Goal: Task Accomplishment & Management: Use online tool/utility

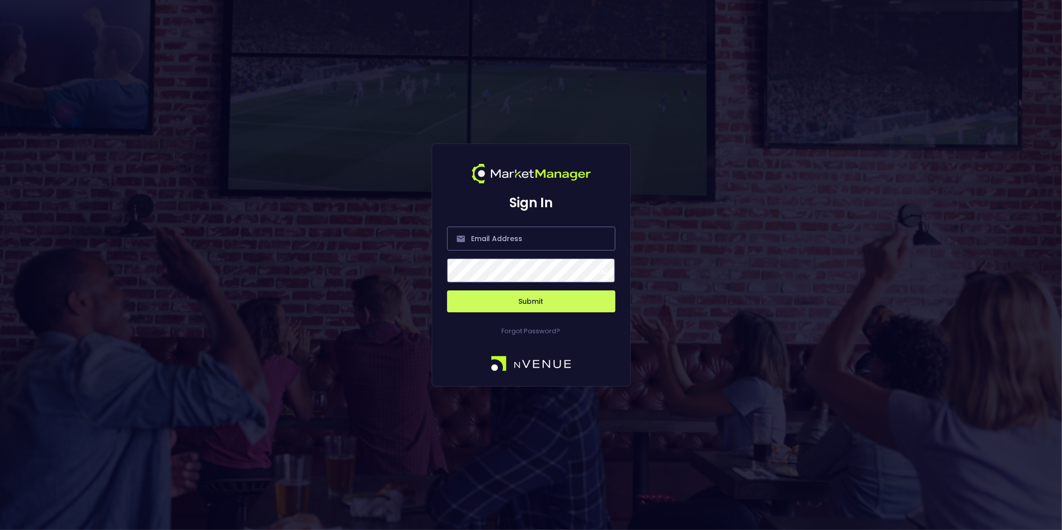
click at [523, 202] on h2 "Sign In" at bounding box center [531, 202] width 168 height 19
click at [500, 231] on input "email" at bounding box center [531, 239] width 168 height 24
type input "[EMAIL_ADDRESS][DOMAIN_NAME]"
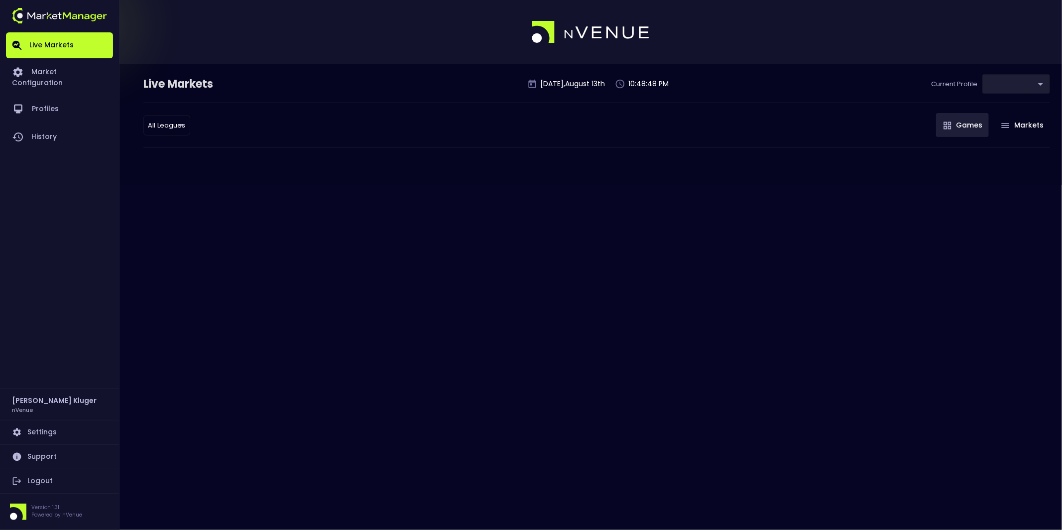
type input "0d810fa5-e353-4d9c-b11d-31f095cae871"
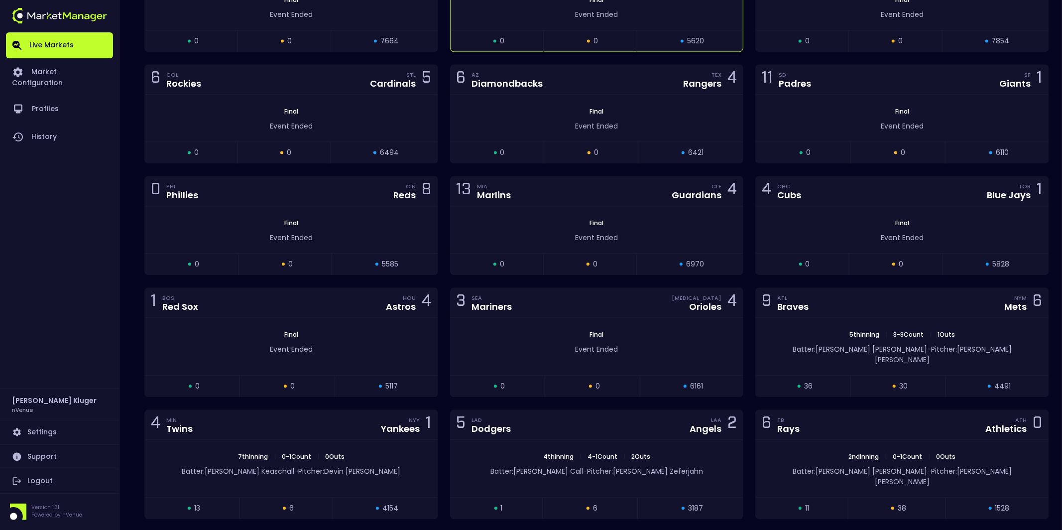
scroll to position [1822, 0]
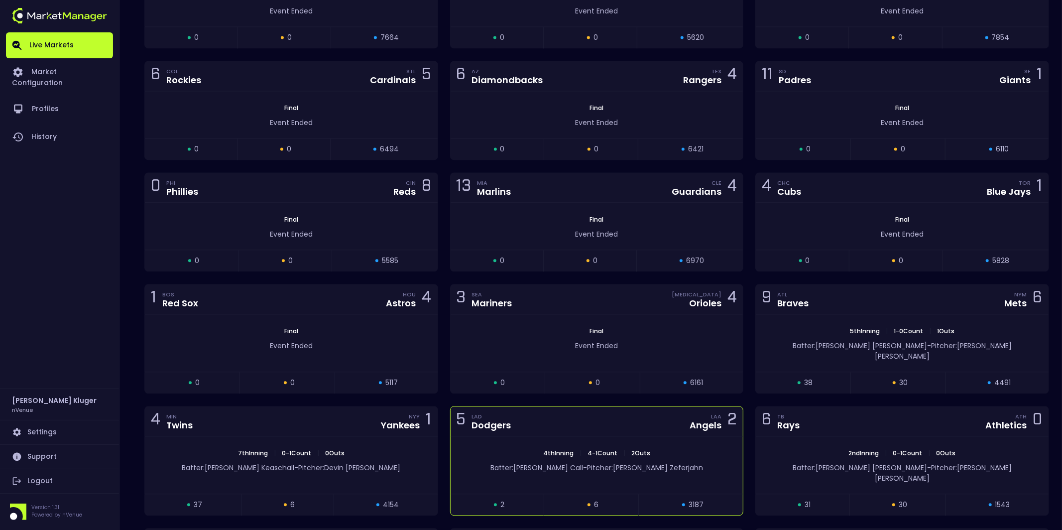
click at [578, 453] on div "4th Inning | 4 - 1 Count | 2 Outs Batter: [PERSON_NAME]: [PERSON_NAME]" at bounding box center [597, 464] width 293 height 57
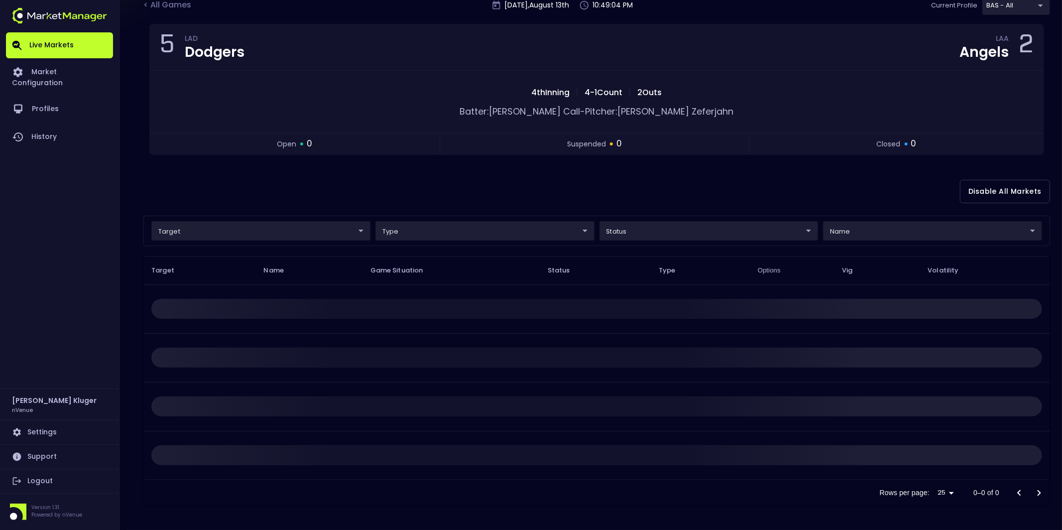
scroll to position [0, 0]
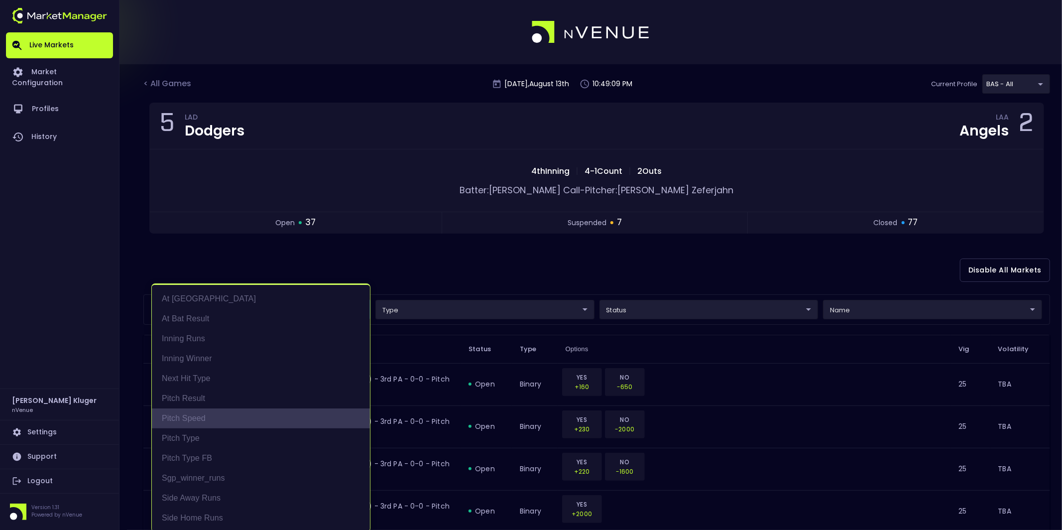
click at [214, 423] on li "Pitch Speed" at bounding box center [261, 418] width 218 height 20
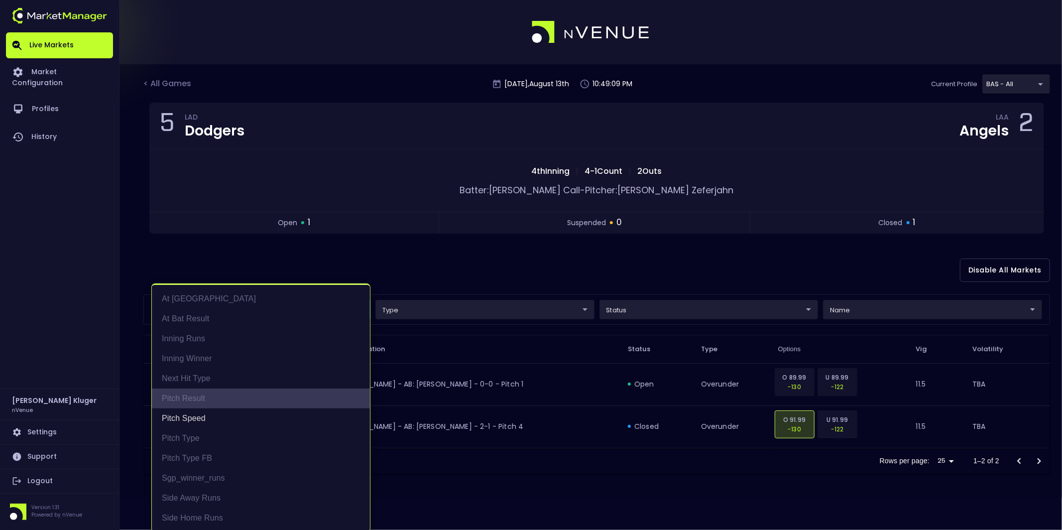
click at [221, 399] on li "Pitch Result" at bounding box center [261, 398] width 218 height 20
type input "Pitch Speed,Pitch Result"
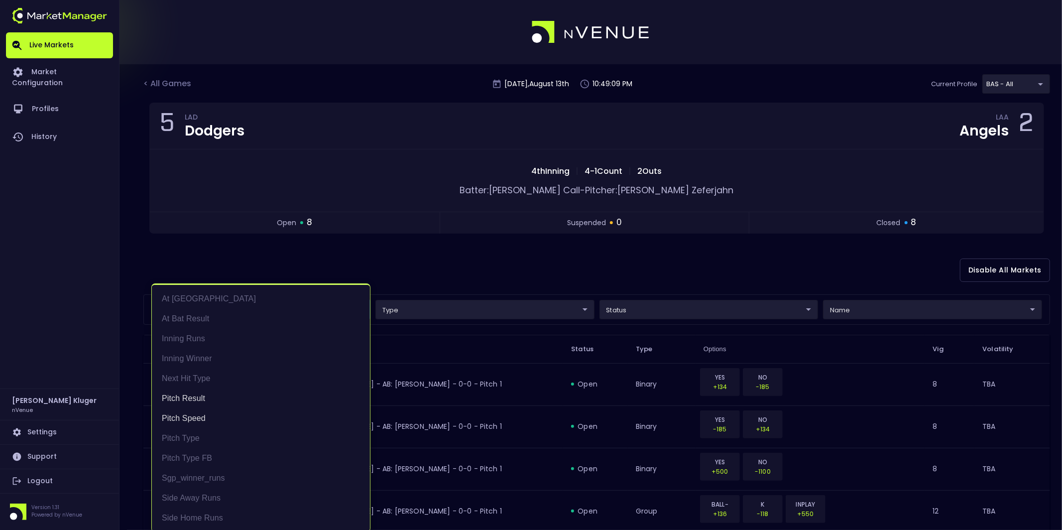
scroll to position [1, 0]
click at [563, 283] on div at bounding box center [531, 265] width 1062 height 530
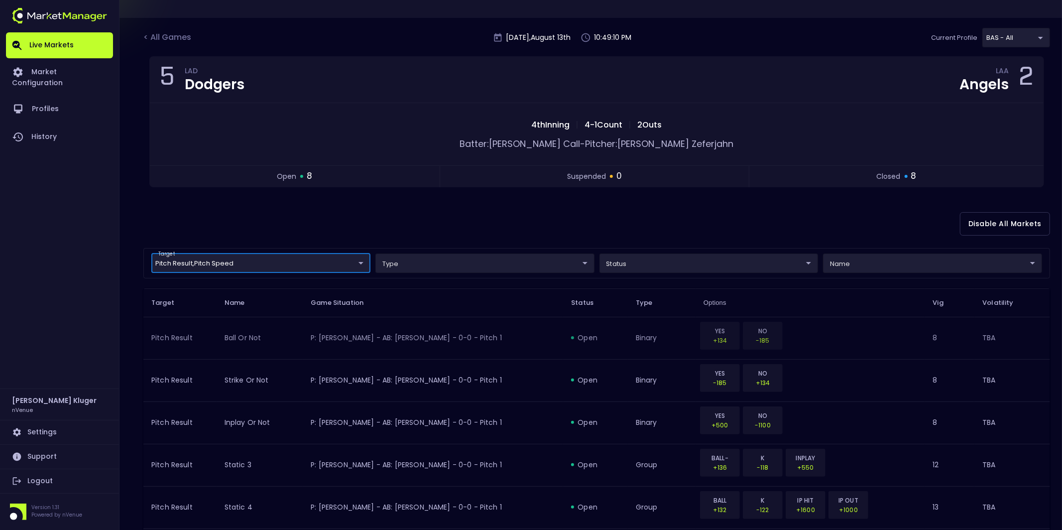
scroll to position [47, 0]
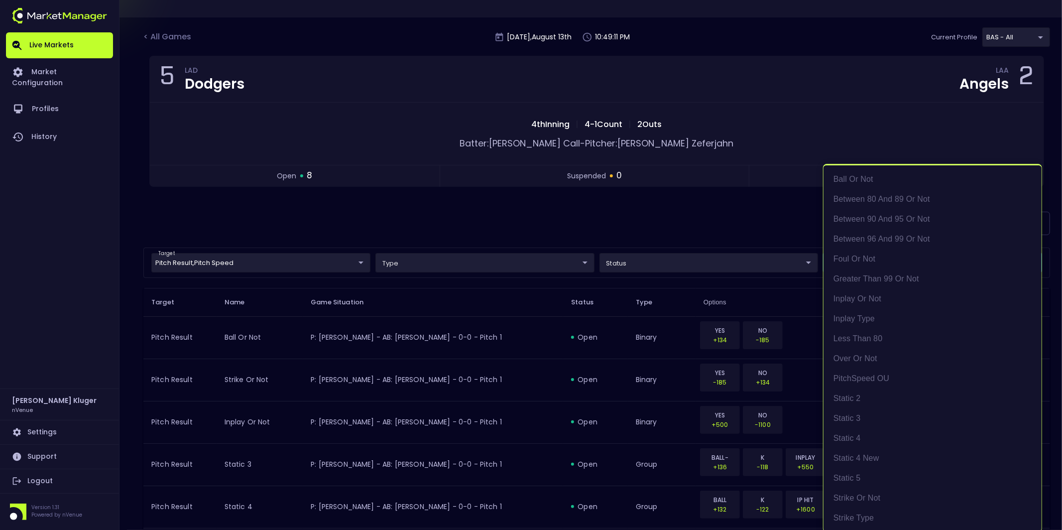
click at [671, 265] on body "Live Markets Market Configuration Profiles History [PERSON_NAME] nVenue Setting…" at bounding box center [531, 498] width 1062 height 1090
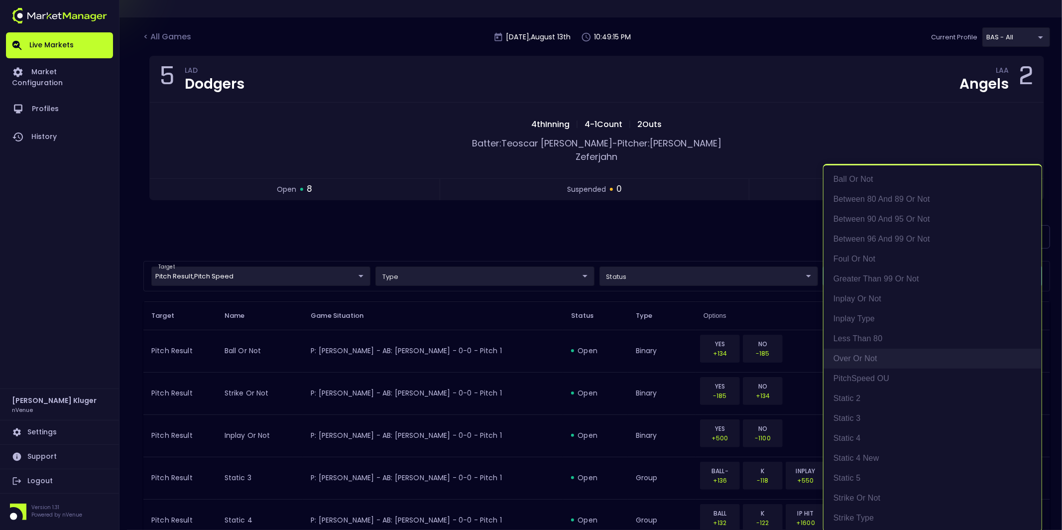
scroll to position [1, 0]
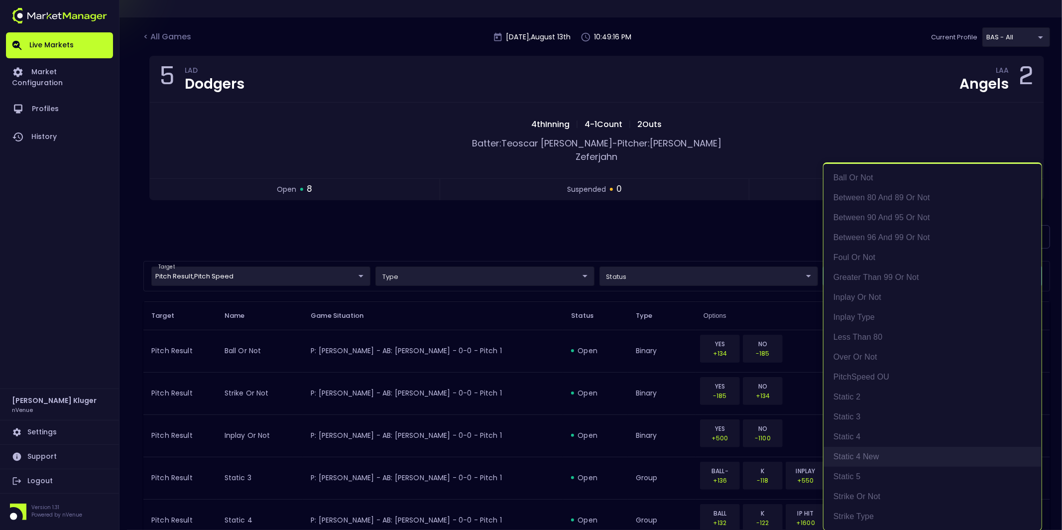
click at [671, 449] on li "static 4 new" at bounding box center [933, 457] width 218 height 20
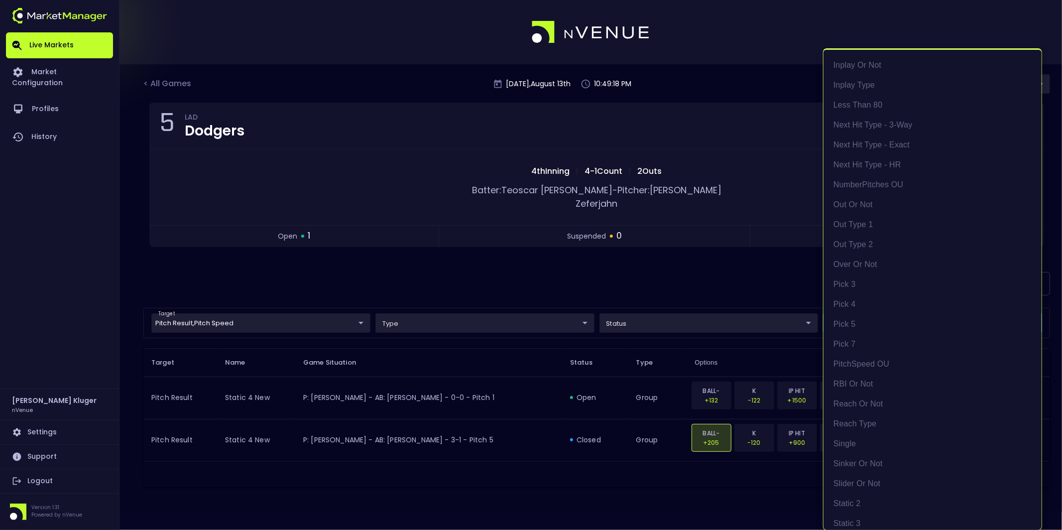
scroll to position [676, 0]
click at [671, 362] on li "PitchSpeed OU" at bounding box center [933, 364] width 218 height 20
type input "static 4 new,PitchSpeed OU"
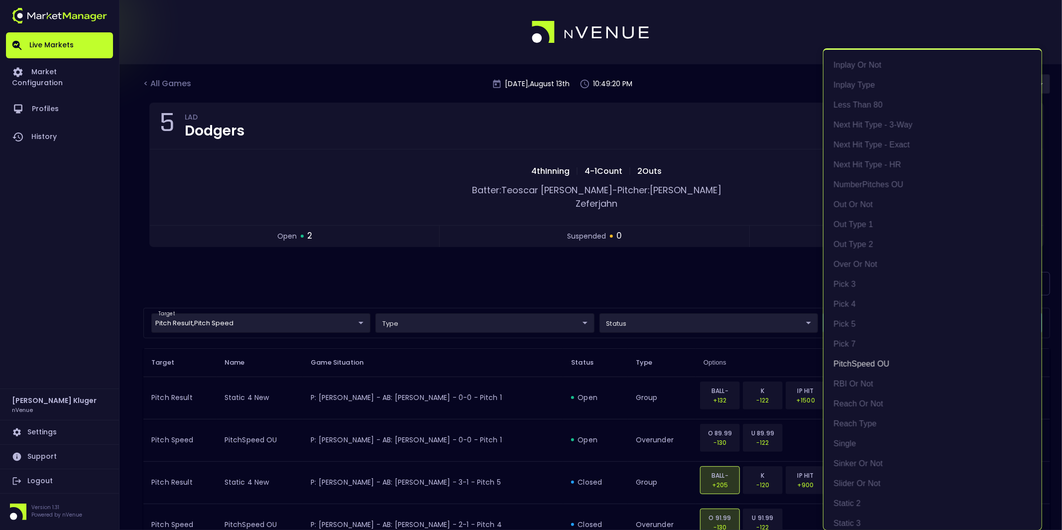
click at [671, 393] on div at bounding box center [531, 265] width 1062 height 530
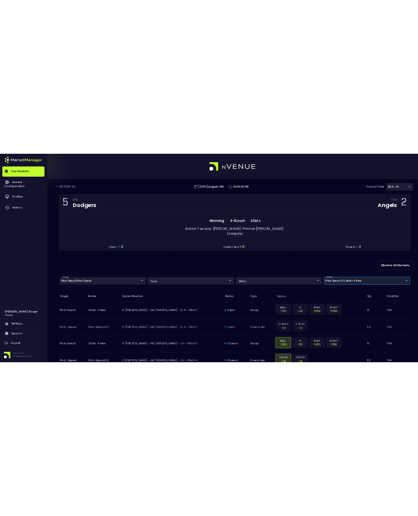
scroll to position [52, 0]
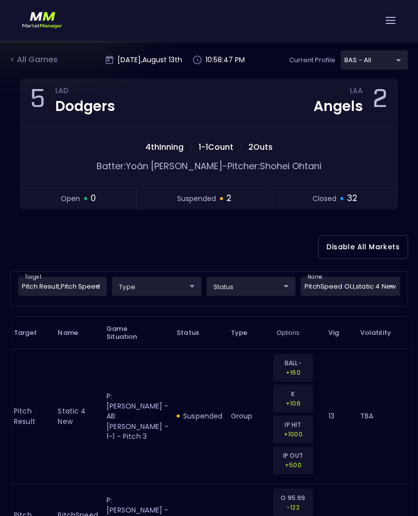
click at [290, 225] on div "Disable All Markets" at bounding box center [209, 247] width 398 height 48
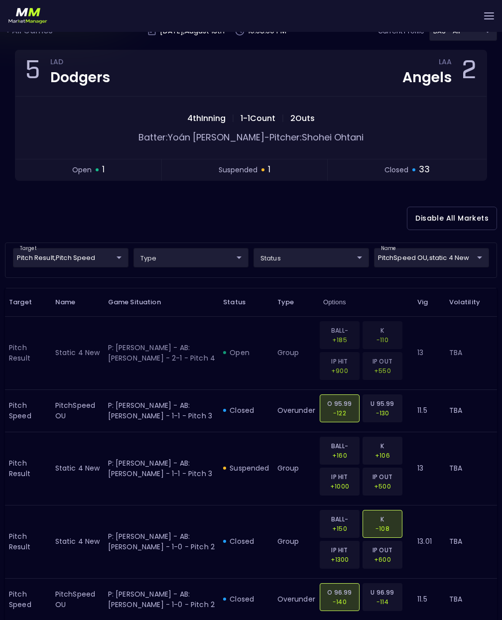
scroll to position [80, 0]
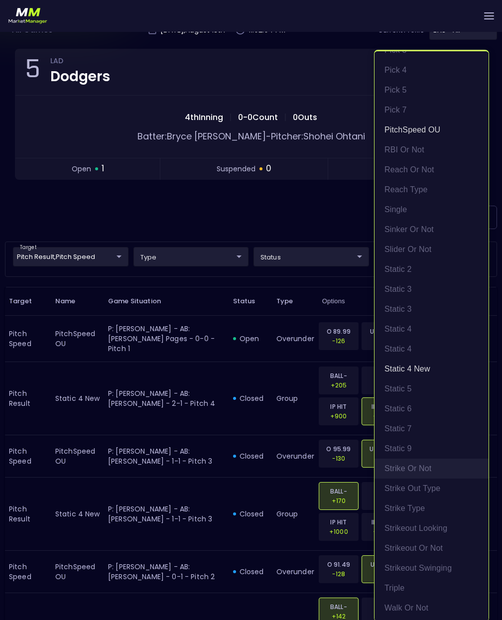
scroll to position [2, 0]
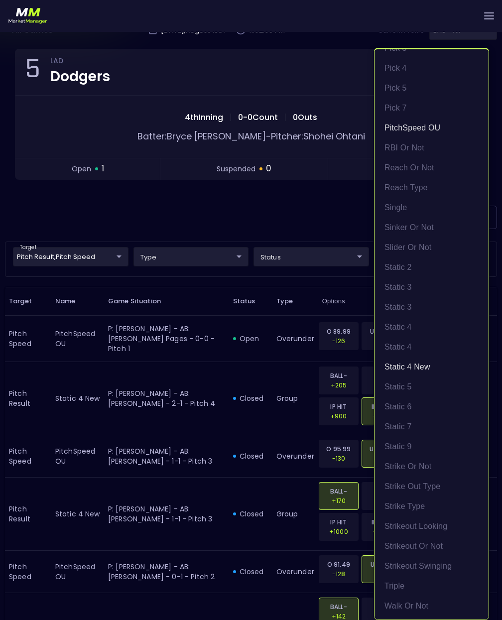
click at [118, 266] on div at bounding box center [251, 310] width 502 height 620
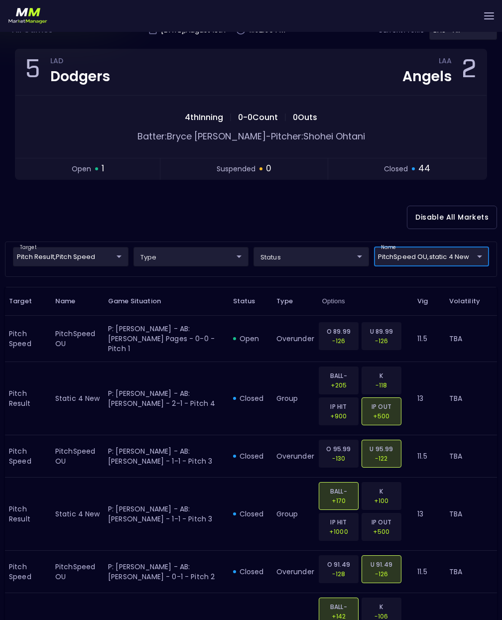
scroll to position [0, 0]
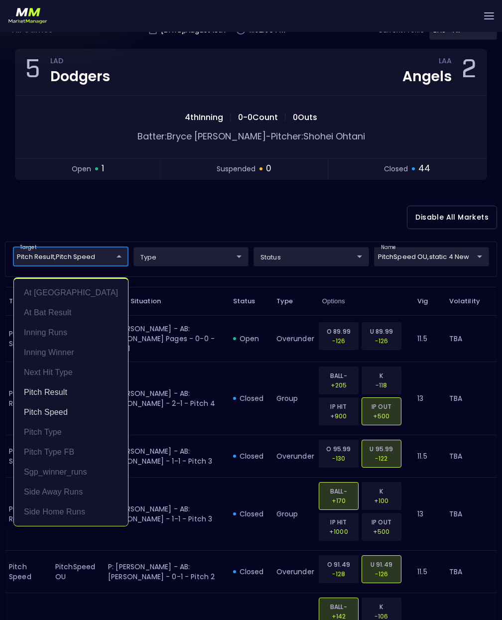
click at [98, 452] on li "Pitch Type FB" at bounding box center [71, 452] width 114 height 20
type input "Pitch Speed,Pitch Result,Pitch Type FB"
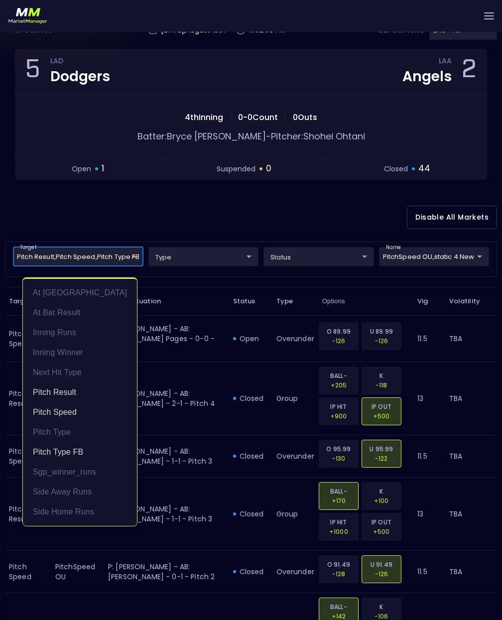
click at [430, 253] on div at bounding box center [251, 310] width 502 height 620
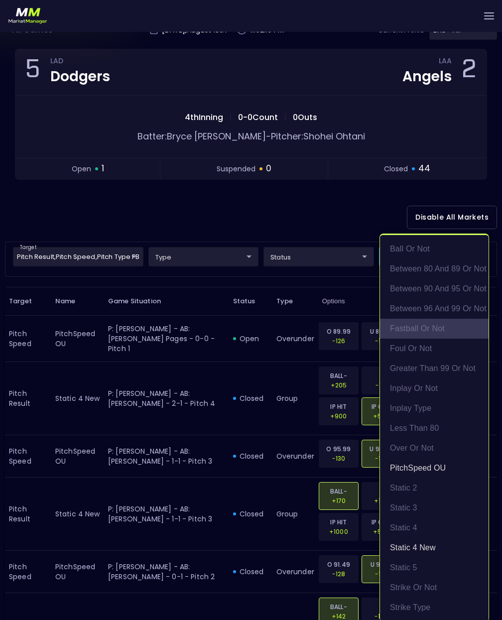
click at [447, 328] on li "Fastball or Not" at bounding box center [434, 329] width 109 height 20
type input "static 4 new,PitchSpeed OU,Fastball or Not"
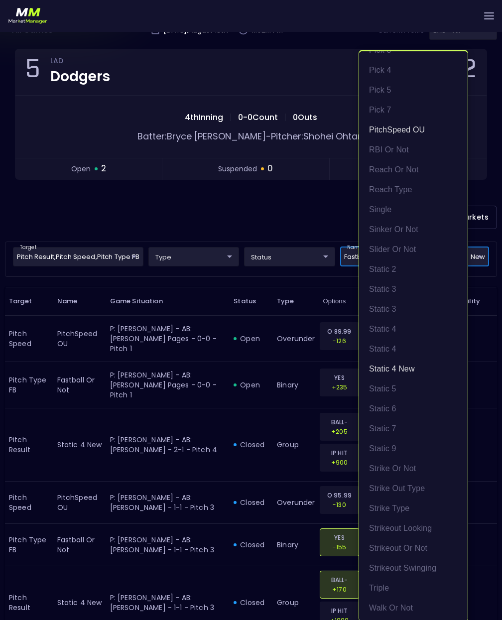
click at [279, 228] on div at bounding box center [251, 310] width 502 height 620
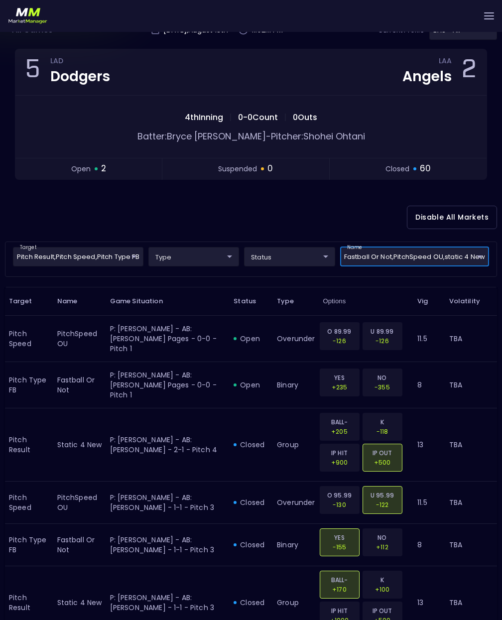
scroll to position [0, 0]
